Goal: Information Seeking & Learning: Learn about a topic

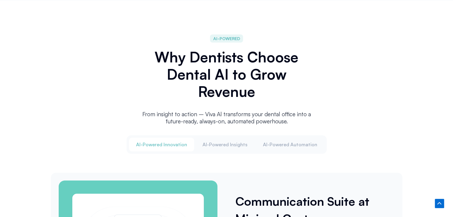
scroll to position [714, 0]
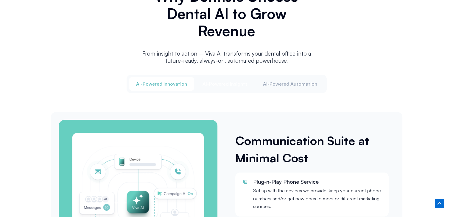
click at [225, 81] on span "Al-Powered Insights" at bounding box center [224, 84] width 45 height 7
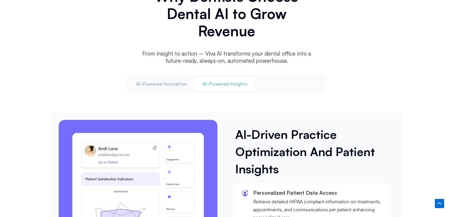
click at [282, 82] on span "Al-Powered Automation" at bounding box center [290, 84] width 54 height 7
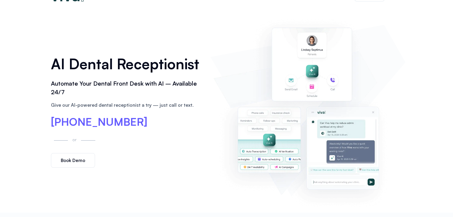
scroll to position [0, 0]
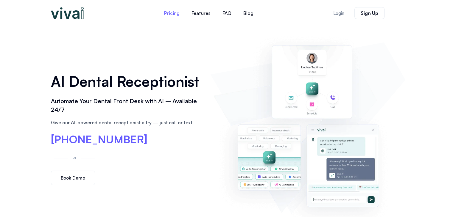
click at [168, 16] on link "Pricing" at bounding box center [171, 13] width 27 height 14
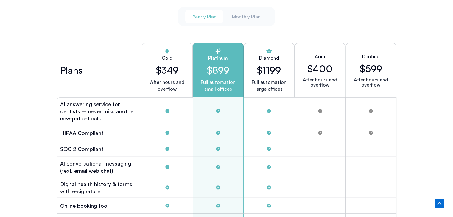
scroll to position [1615, 0]
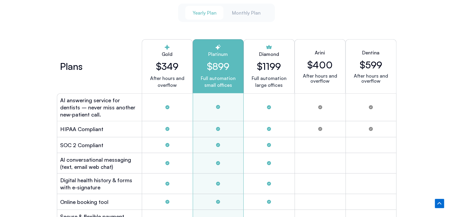
click at [175, 71] on div "Gold $349 After hours and overflow" at bounding box center [167, 66] width 51 height 54
drag, startPoint x: 60, startPoint y: 97, endPoint x: 141, endPoint y: 100, distance: 80.7
click at [141, 100] on div "AI answering service for dentists – never miss another new‑patient call." at bounding box center [99, 107] width 85 height 28
click at [57, 80] on div "Plans" at bounding box center [99, 66] width 85 height 54
drag, startPoint x: 60, startPoint y: 96, endPoint x: 138, endPoint y: 98, distance: 78.0
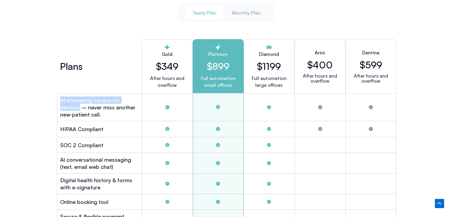
click at [138, 98] on h2 "AI answering service for dentists – never miss another new‑patient call." at bounding box center [99, 107] width 79 height 21
click at [64, 105] on h2 "AI answering service for dentists – never miss another new‑patient call." at bounding box center [99, 107] width 79 height 21
drag, startPoint x: 58, startPoint y: 107, endPoint x: 117, endPoint y: 108, distance: 58.4
click at [117, 108] on div "AI answering service for dentists – never miss another new‑patient call." at bounding box center [99, 107] width 85 height 28
click at [70, 114] on h2 "AI answering service for dentists – never miss another new‑patient call." at bounding box center [99, 107] width 79 height 21
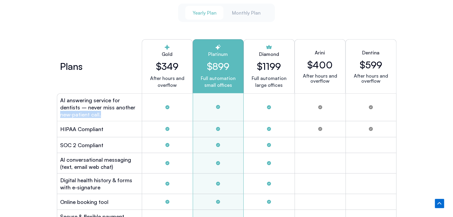
drag, startPoint x: 60, startPoint y: 113, endPoint x: 108, endPoint y: 112, distance: 48.5
click at [108, 112] on h2 "AI answering service for dentists – never miss another new‑patient call." at bounding box center [99, 107] width 79 height 21
click at [104, 111] on h2 "AI answering service for dentists – never miss another new‑patient call." at bounding box center [99, 107] width 79 height 21
drag, startPoint x: 60, startPoint y: 112, endPoint x: 99, endPoint y: 113, distance: 39.0
click at [99, 113] on div "AI answering service for dentists – never miss another new‑patient call." at bounding box center [99, 107] width 85 height 28
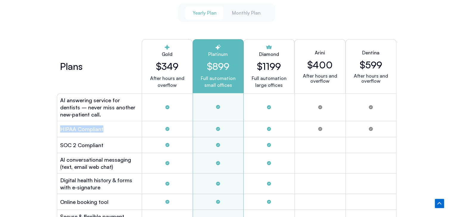
drag, startPoint x: 53, startPoint y: 126, endPoint x: 103, endPoint y: 126, distance: 49.7
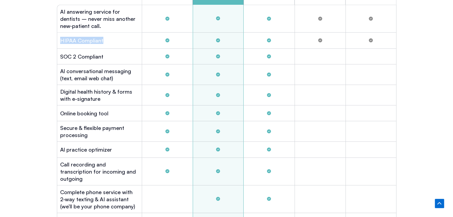
scroll to position [1704, 0]
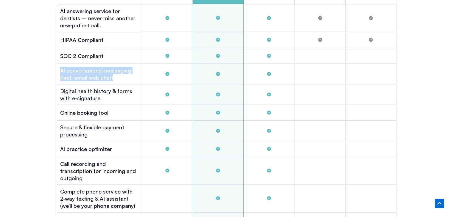
drag, startPoint x: 54, startPoint y: 66, endPoint x: 113, endPoint y: 73, distance: 59.4
click at [113, 73] on div "Plans Gold $349 After hours and overflow Platinum $899 Full automation small of…" at bounding box center [226, 153] width 345 height 413
click at [63, 148] on h2 "Al practice optimizer" at bounding box center [86, 149] width 52 height 7
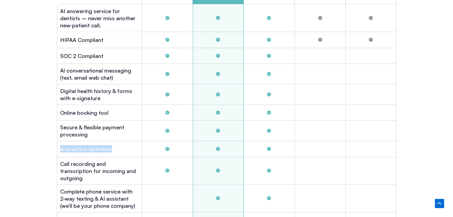
drag, startPoint x: 60, startPoint y: 146, endPoint x: 128, endPoint y: 148, distance: 68.5
click at [128, 148] on div "Al practice optimizer" at bounding box center [99, 149] width 85 height 16
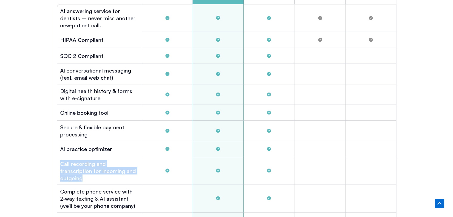
drag, startPoint x: 60, startPoint y: 159, endPoint x: 134, endPoint y: 169, distance: 74.5
click at [134, 169] on h2 "Call recording and transcription for incoming and outgoing" at bounding box center [99, 170] width 79 height 21
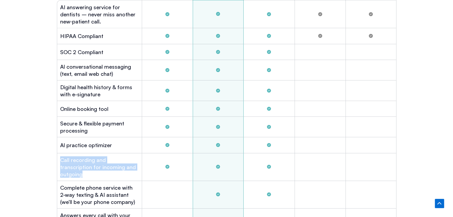
scroll to position [1763, 0]
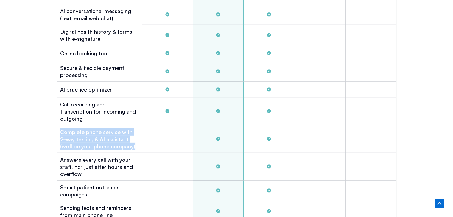
drag, startPoint x: 59, startPoint y: 119, endPoint x: 123, endPoint y: 138, distance: 66.0
click at [123, 138] on div "Complete phone service with 2-way texting & AI assistant (we’ll be your phone c…" at bounding box center [99, 140] width 85 height 28
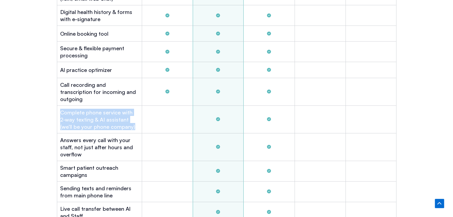
scroll to position [1793, 0]
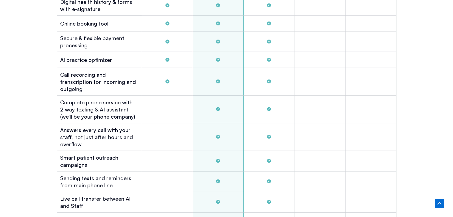
click at [68, 127] on h2 "Answers every call with your staff, not just after hours and overflow" at bounding box center [99, 137] width 79 height 21
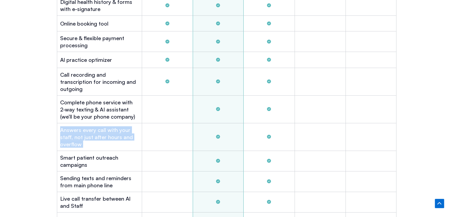
drag, startPoint x: 55, startPoint y: 121, endPoint x: 53, endPoint y: 142, distance: 21.5
click at [53, 142] on div "Yearly Plan Monthly Plan Plans Gold $349 After hours and overflow Platinum $899…" at bounding box center [226, 48] width 351 height 452
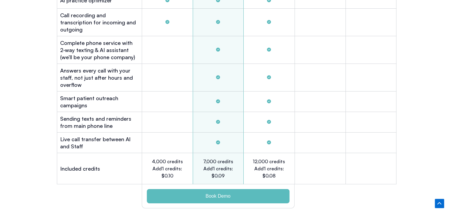
click at [87, 115] on h2 "Sending texts and reminders from main phone line" at bounding box center [99, 122] width 79 height 14
click at [85, 115] on h2 "Sending texts and reminders from main phone line" at bounding box center [99, 122] width 79 height 14
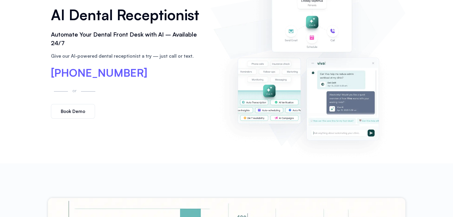
scroll to position [0, 0]
